Goal: Task Accomplishment & Management: Use online tool/utility

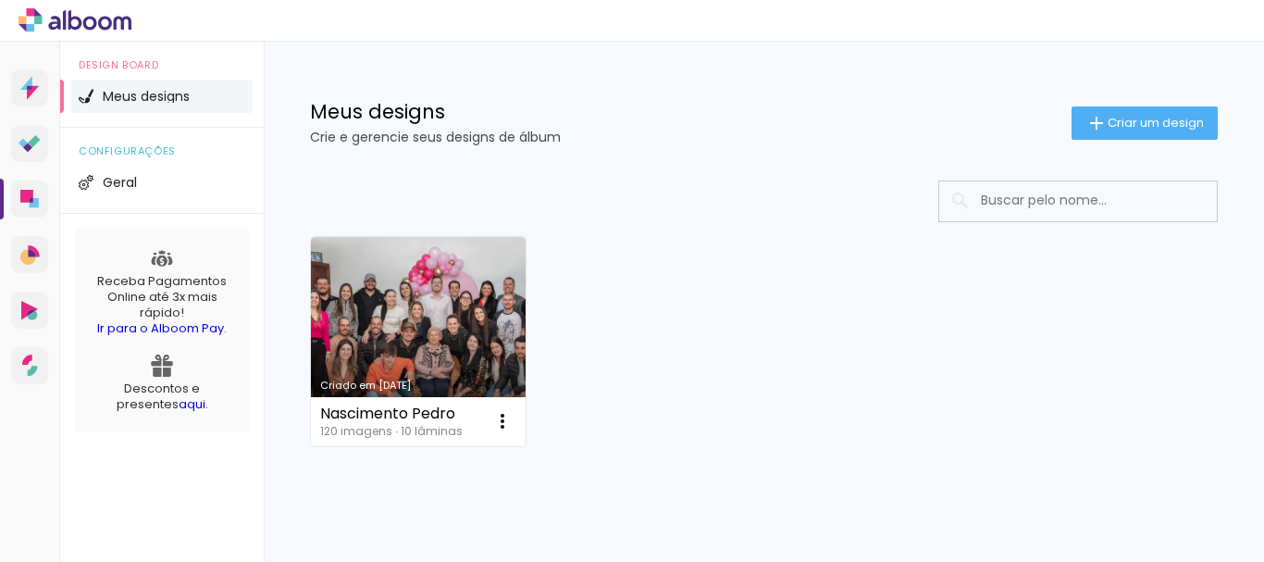
click at [155, 99] on span "Meus designs" at bounding box center [146, 96] width 87 height 13
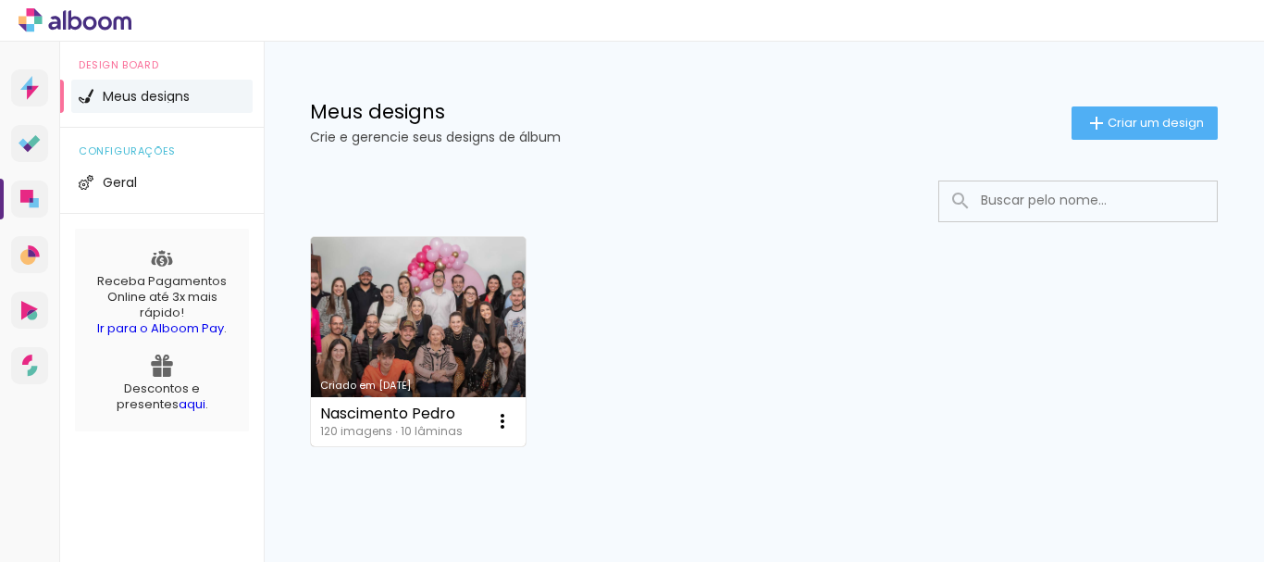
click at [343, 318] on link "Criado em [DATE]" at bounding box center [418, 341] width 215 height 209
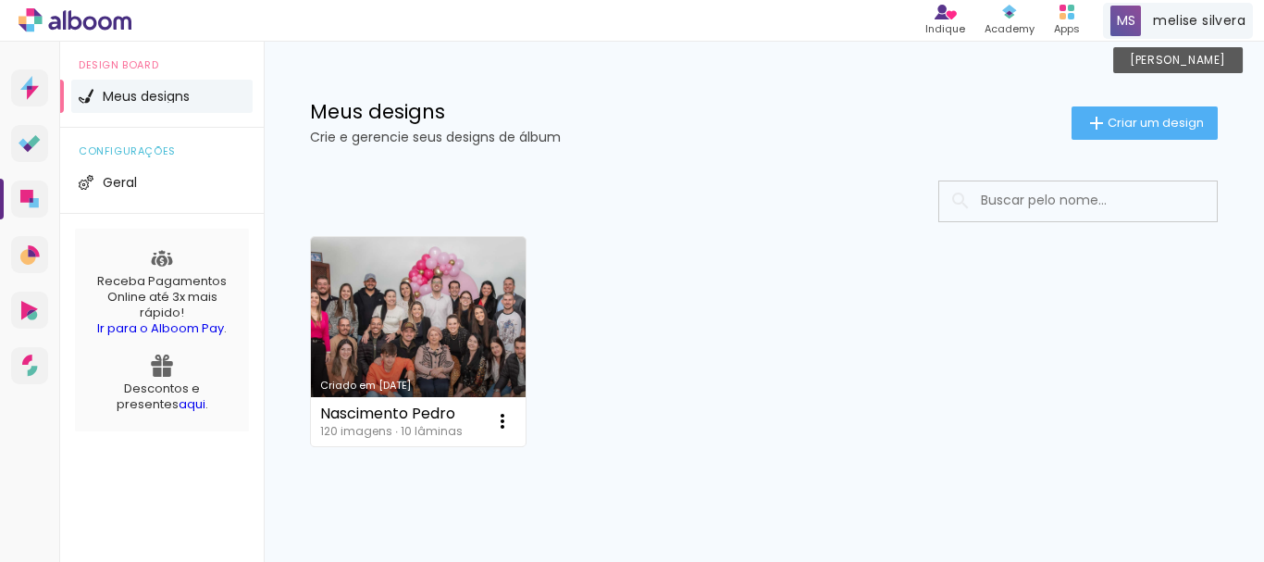
click at [1195, 25] on span "melise silvera" at bounding box center [1199, 20] width 93 height 19
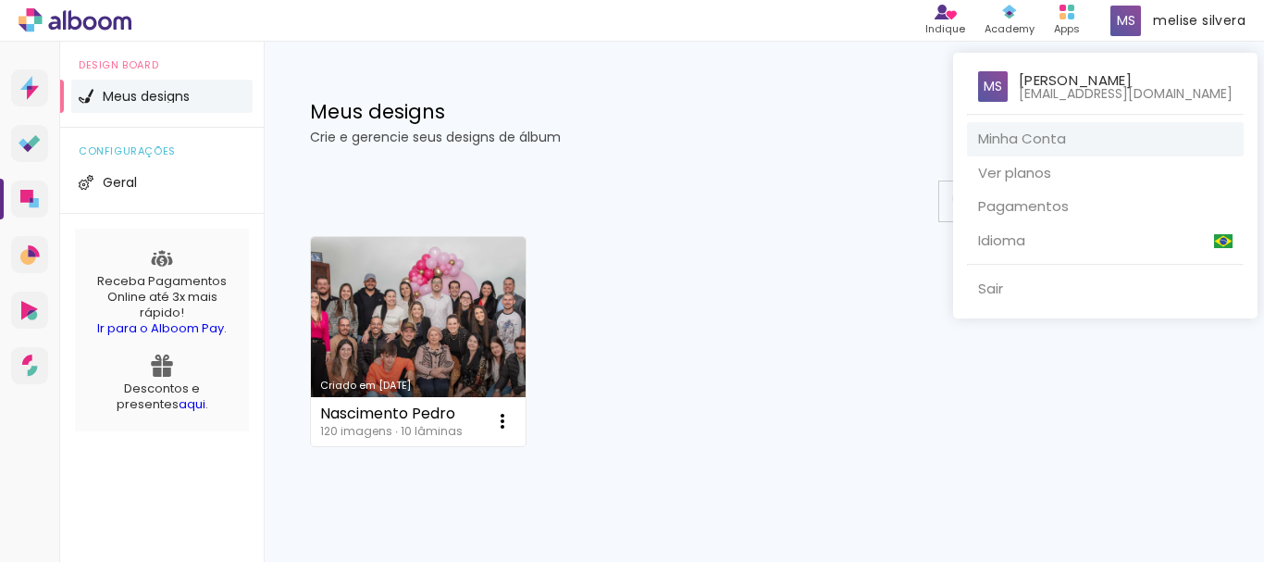
click at [1064, 133] on link "Minha Conta" at bounding box center [1105, 139] width 277 height 34
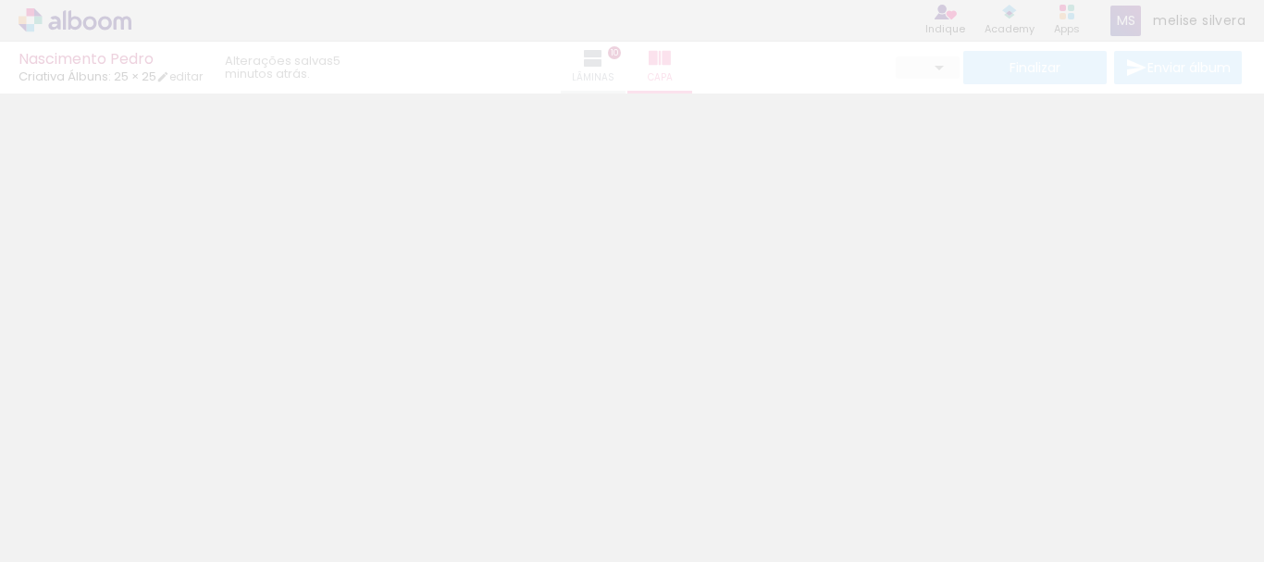
type input "0"
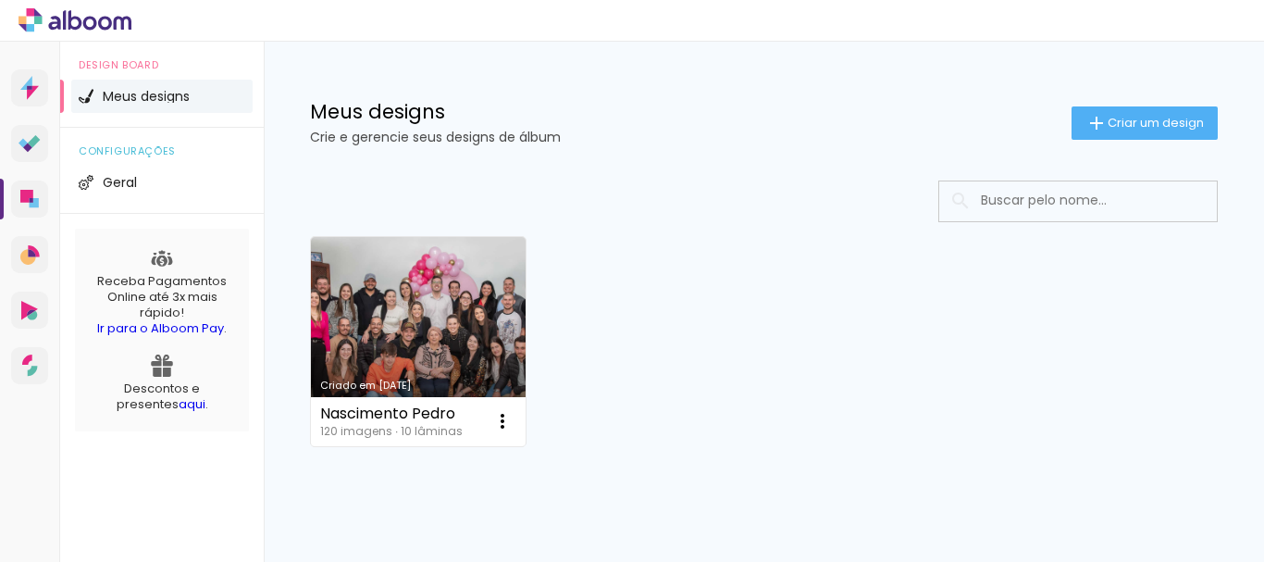
scroll to position [57, 0]
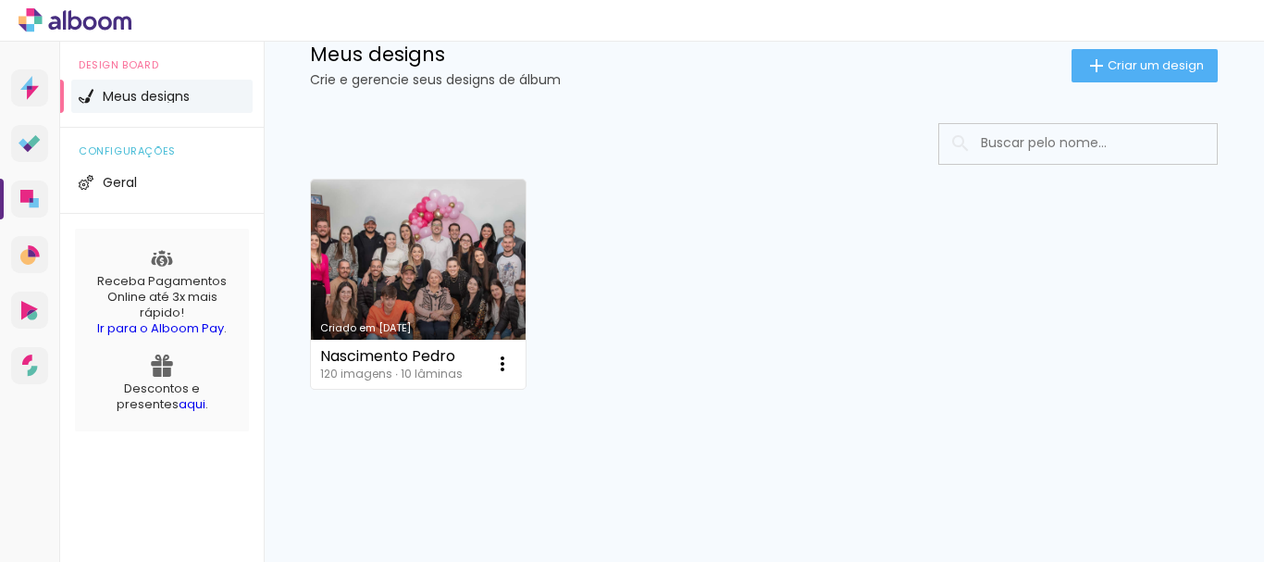
click at [168, 100] on span "Meus designs" at bounding box center [146, 96] width 87 height 13
click at [69, 11] on icon at bounding box center [75, 19] width 14 height 19
